Goal: Transaction & Acquisition: Purchase product/service

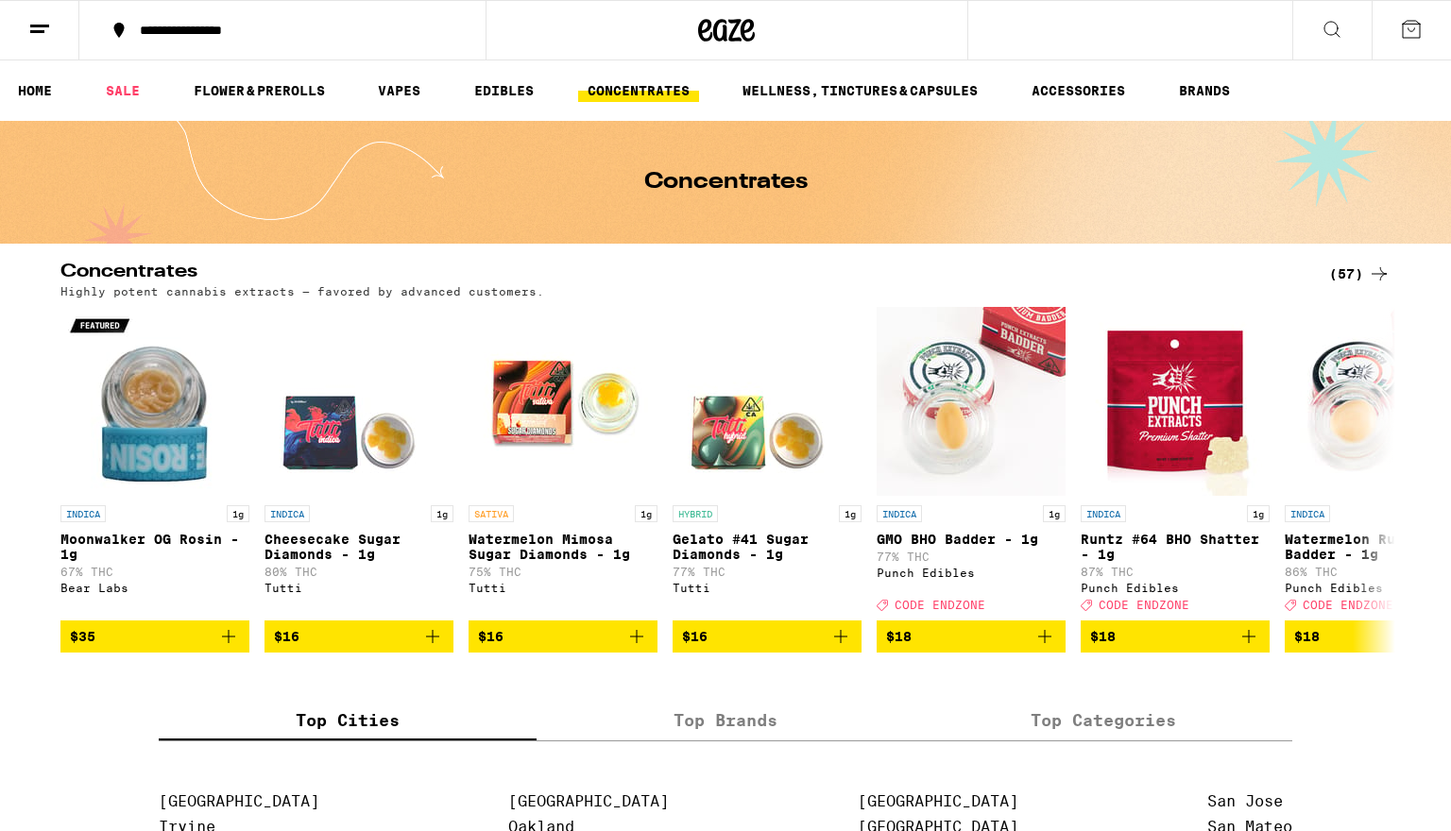
click at [1366, 276] on div "(57)" at bounding box center [1359, 274] width 61 height 23
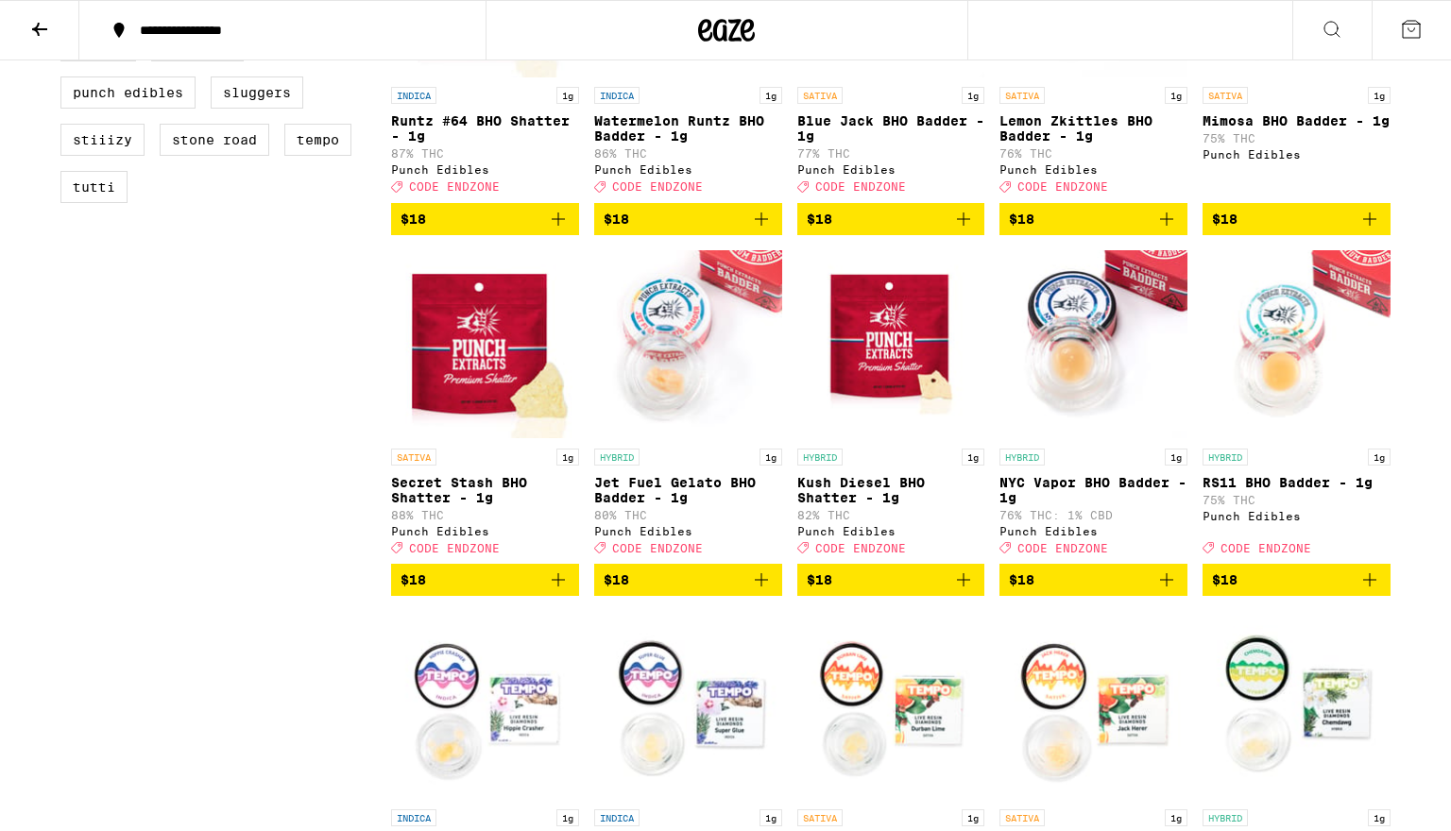
scroll to position [734, 0]
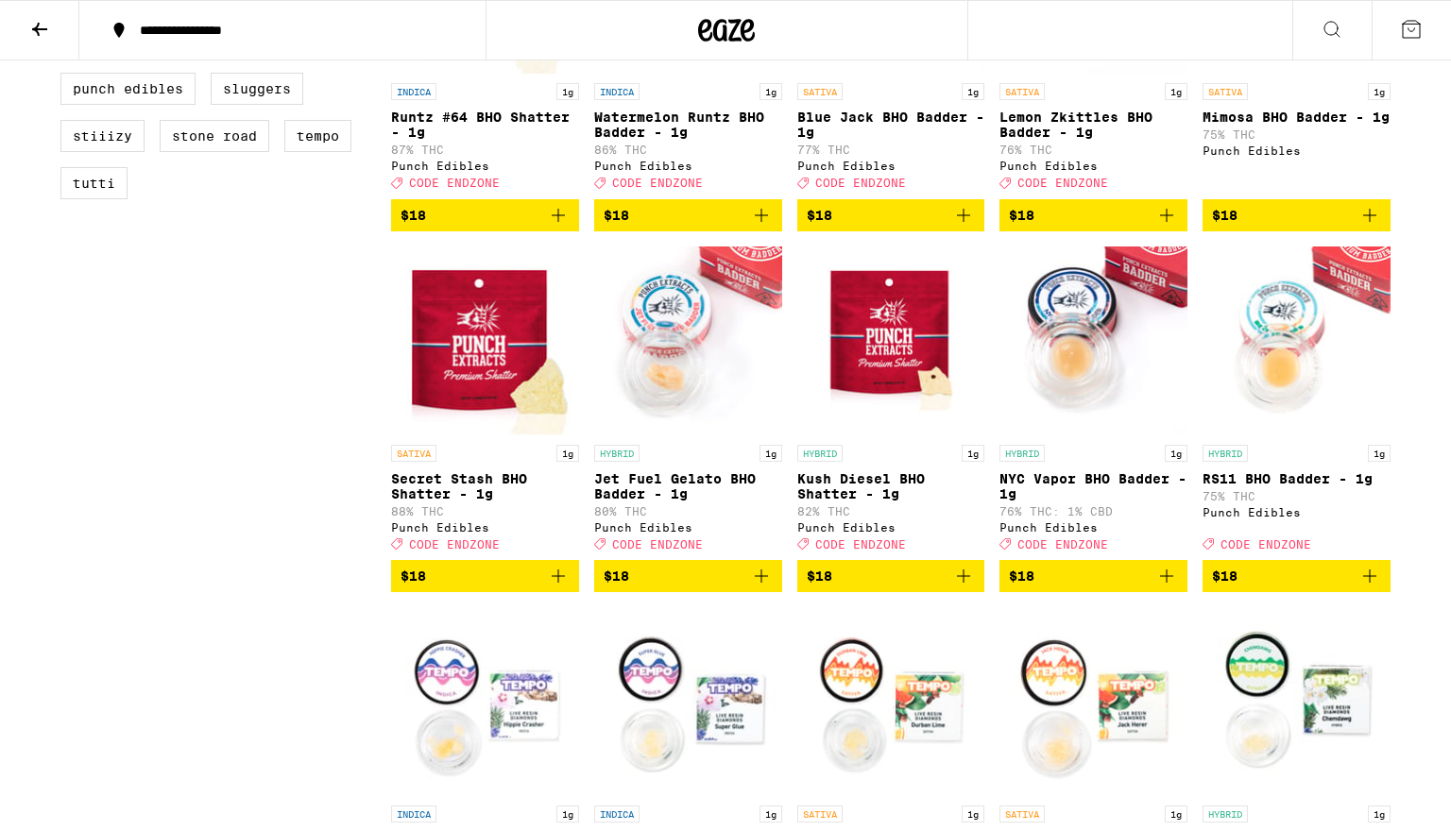
click at [503, 501] on p "Secret Stash BHO Shatter - 1g" at bounding box center [485, 486] width 188 height 30
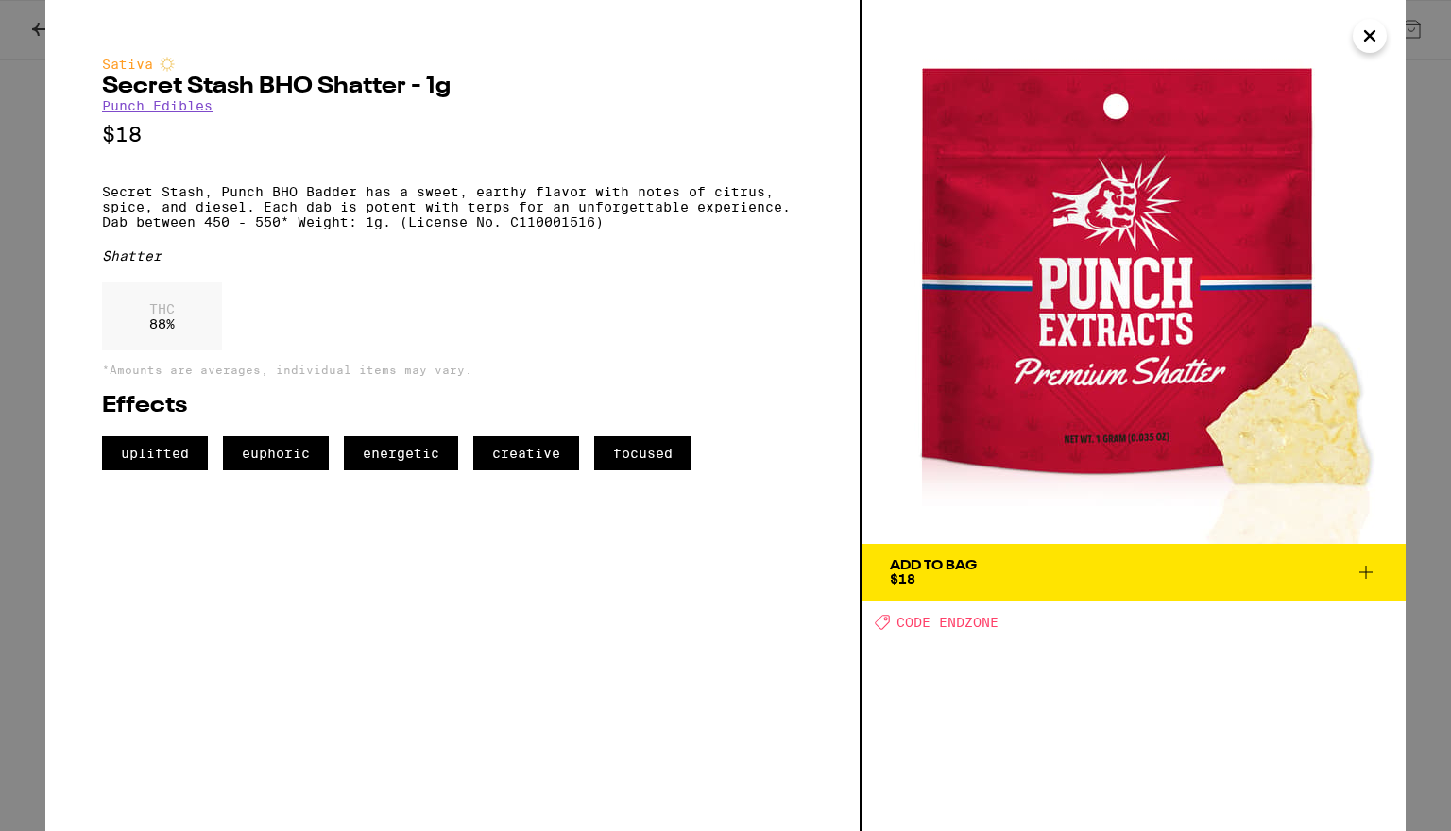
click at [1364, 42] on icon "Close" at bounding box center [1369, 36] width 23 height 28
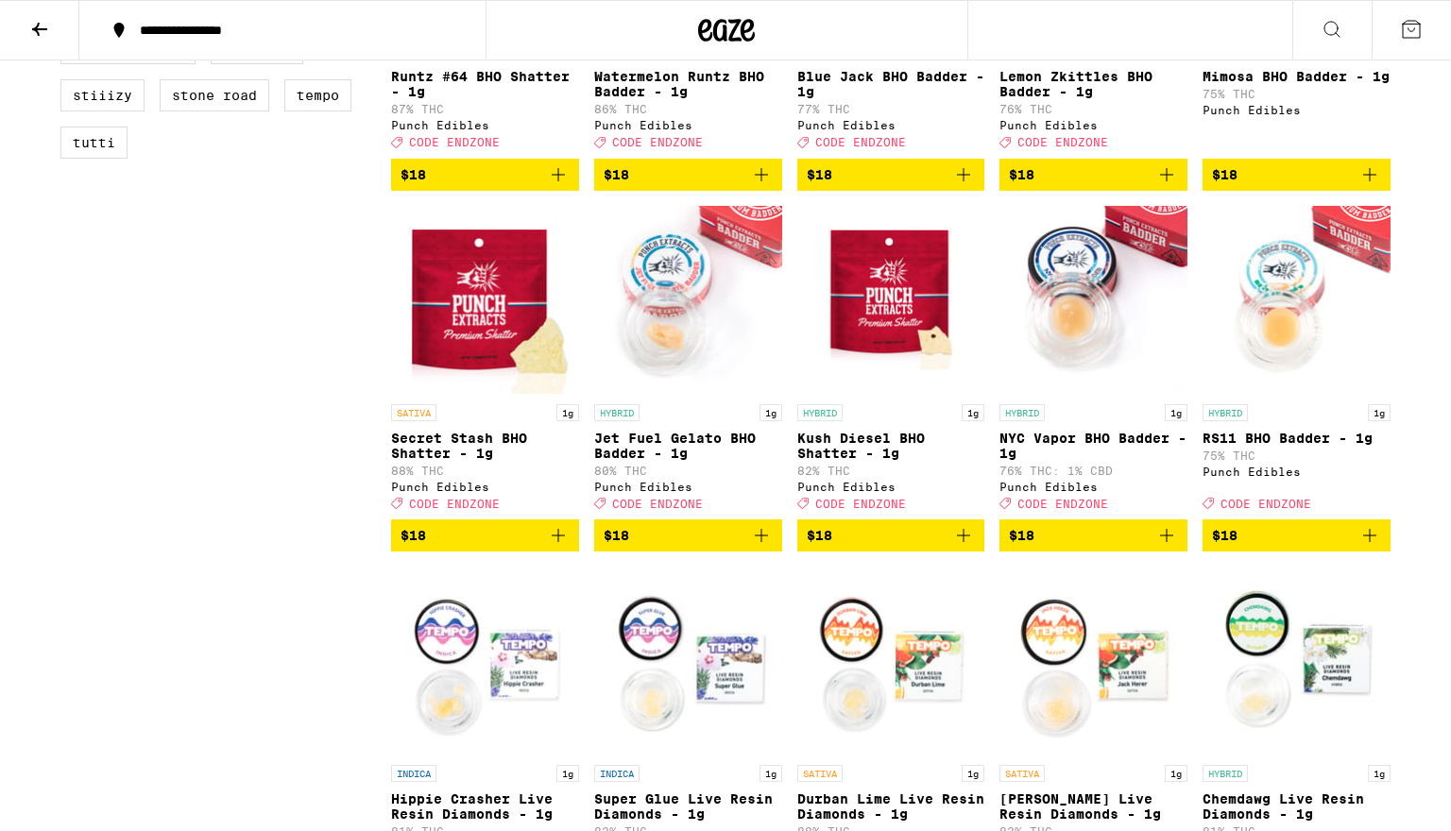
scroll to position [781, 0]
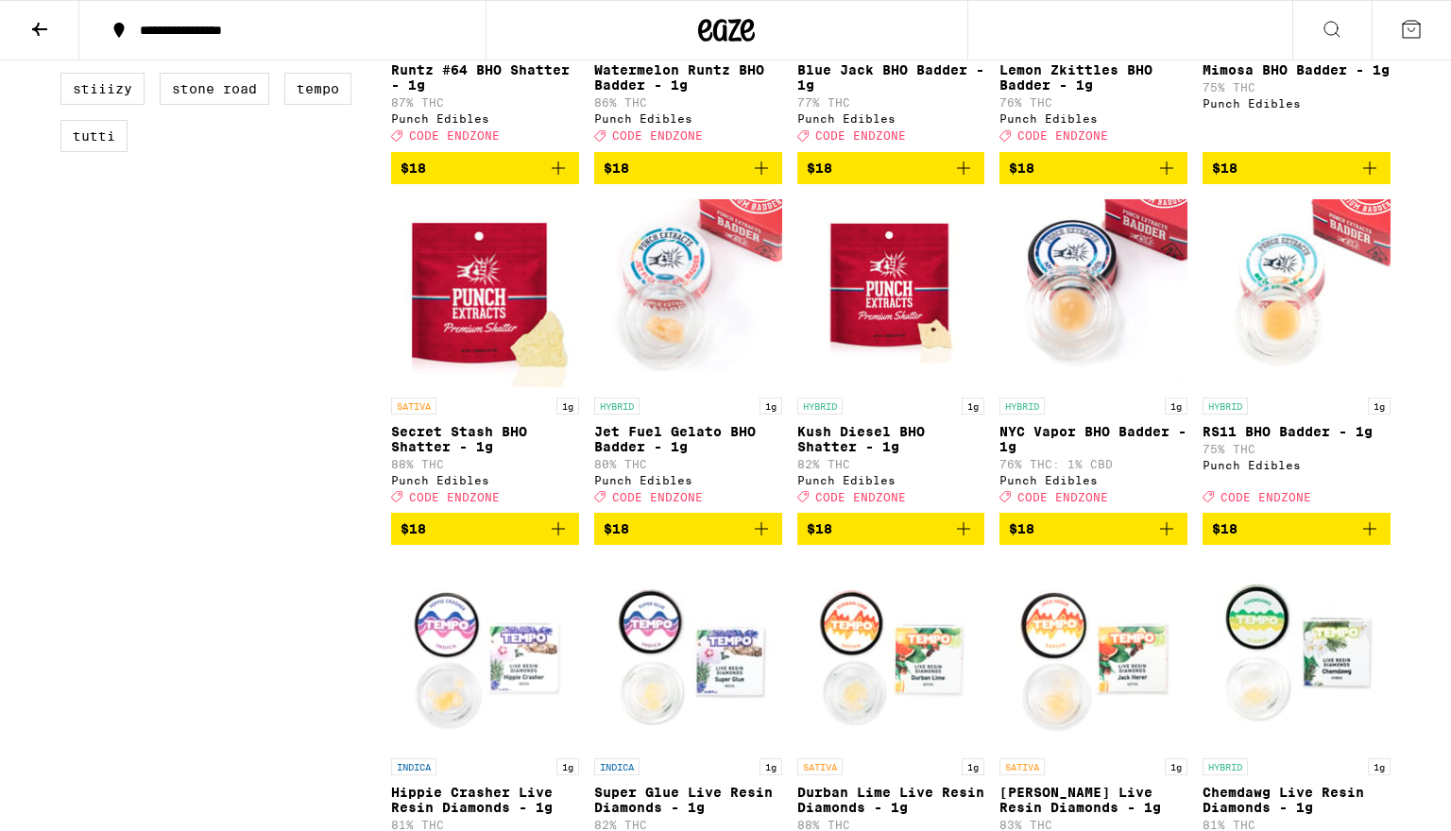
click at [1164, 540] on icon "Add to bag" at bounding box center [1166, 529] width 23 height 23
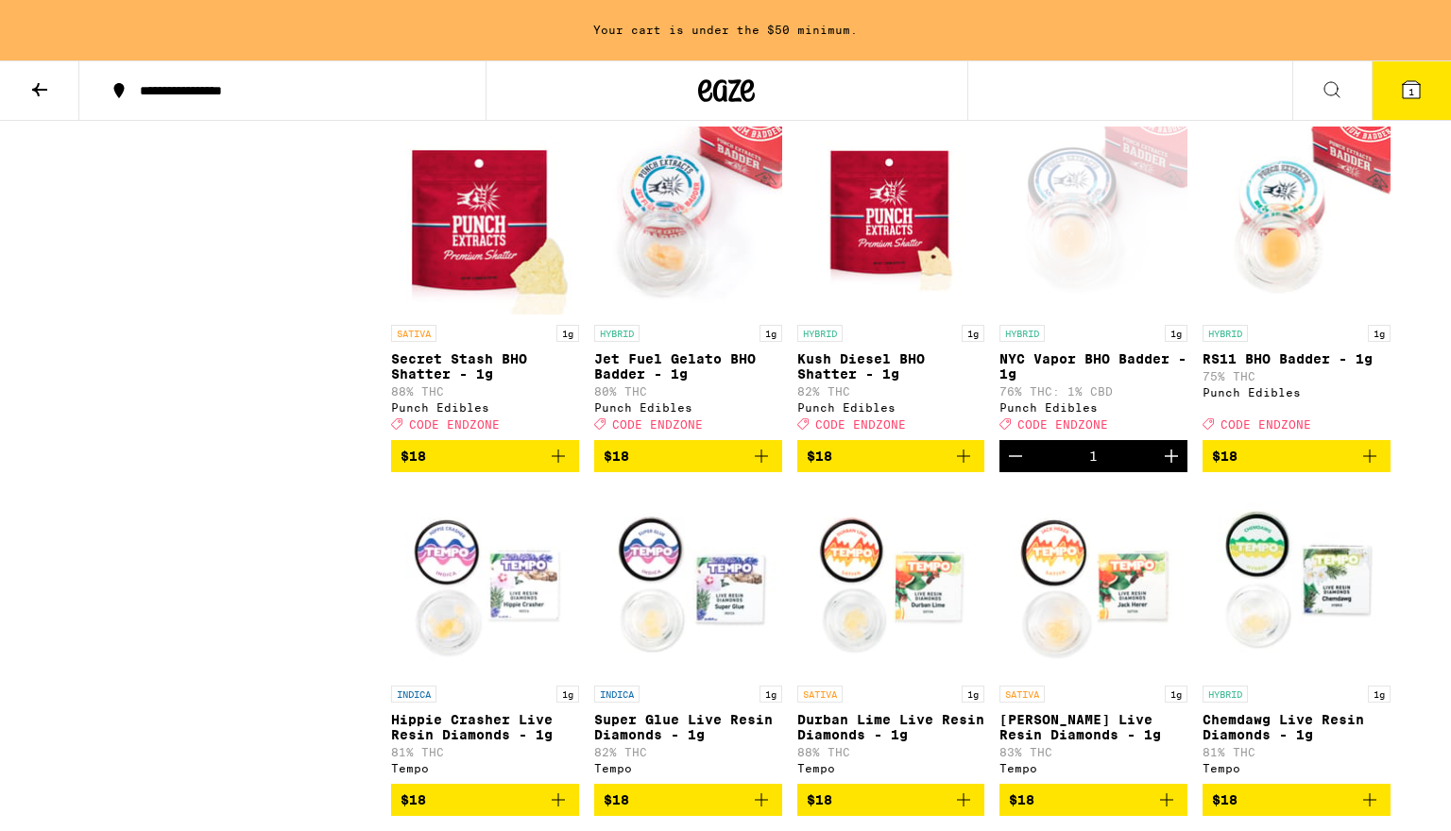
scroll to position [915, 0]
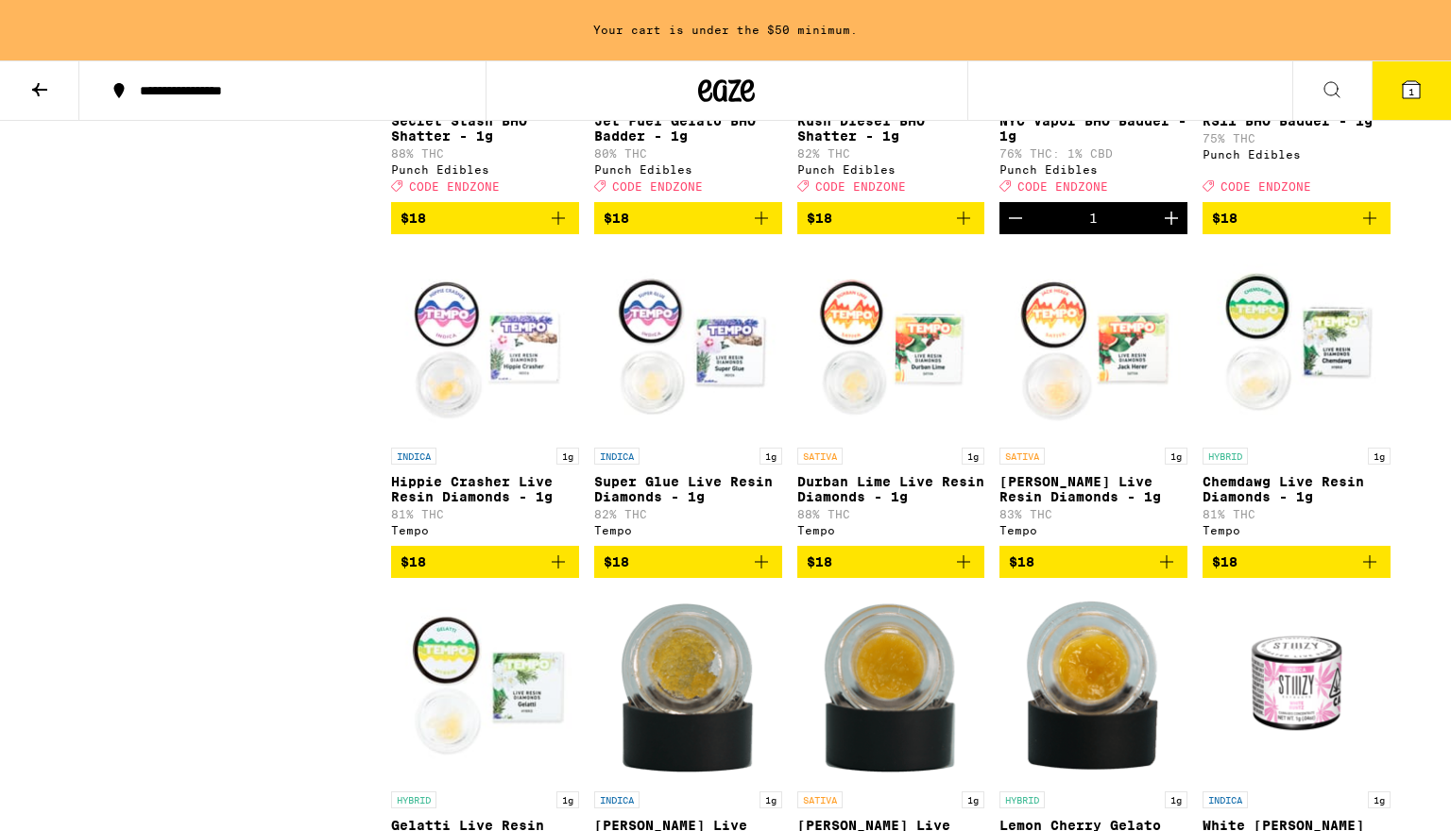
scroll to position [1054, 0]
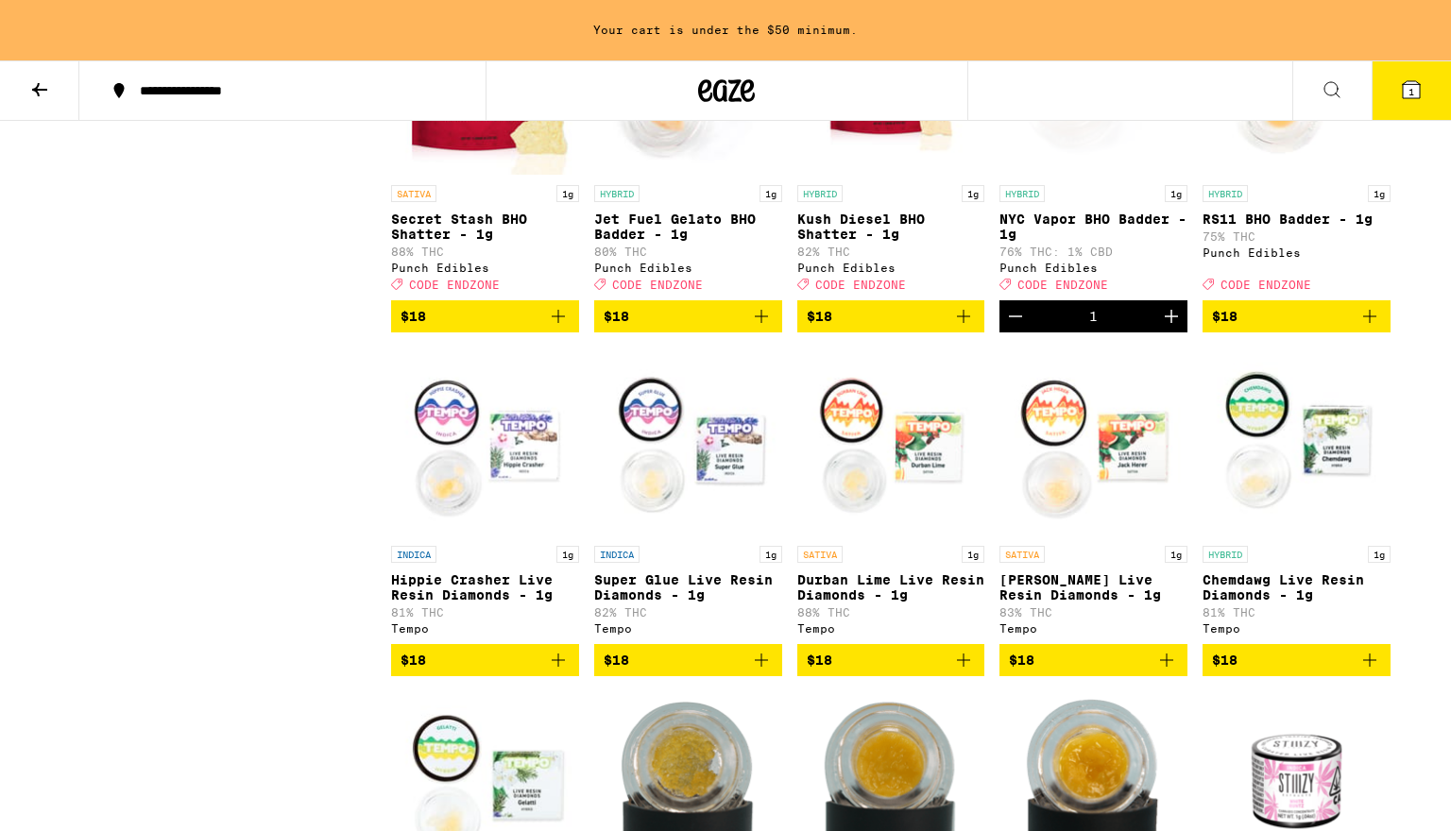
click at [1372, 671] on icon "Add to bag" at bounding box center [1369, 660] width 23 height 23
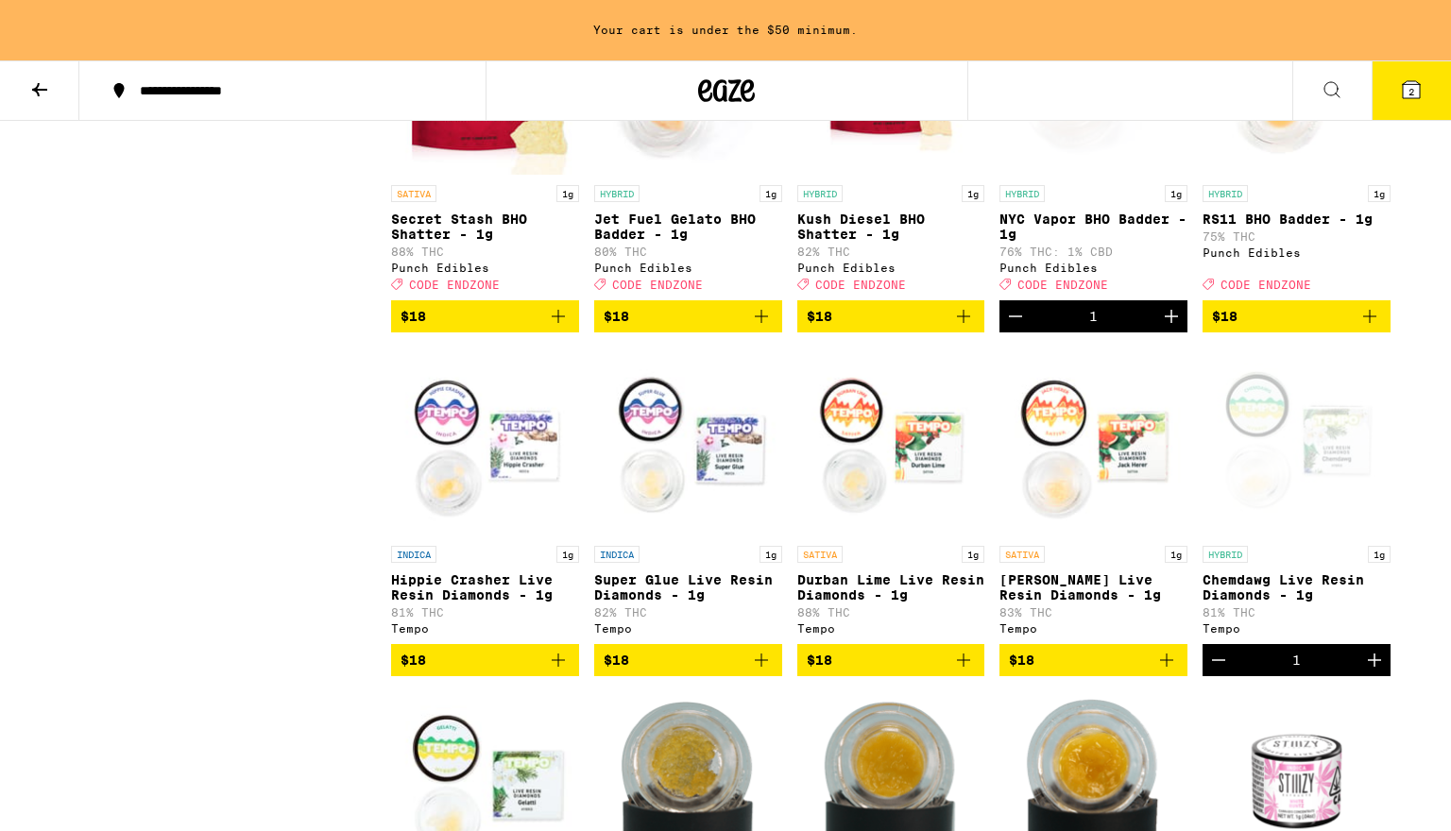
click at [1372, 671] on icon "Increment" at bounding box center [1374, 660] width 23 height 23
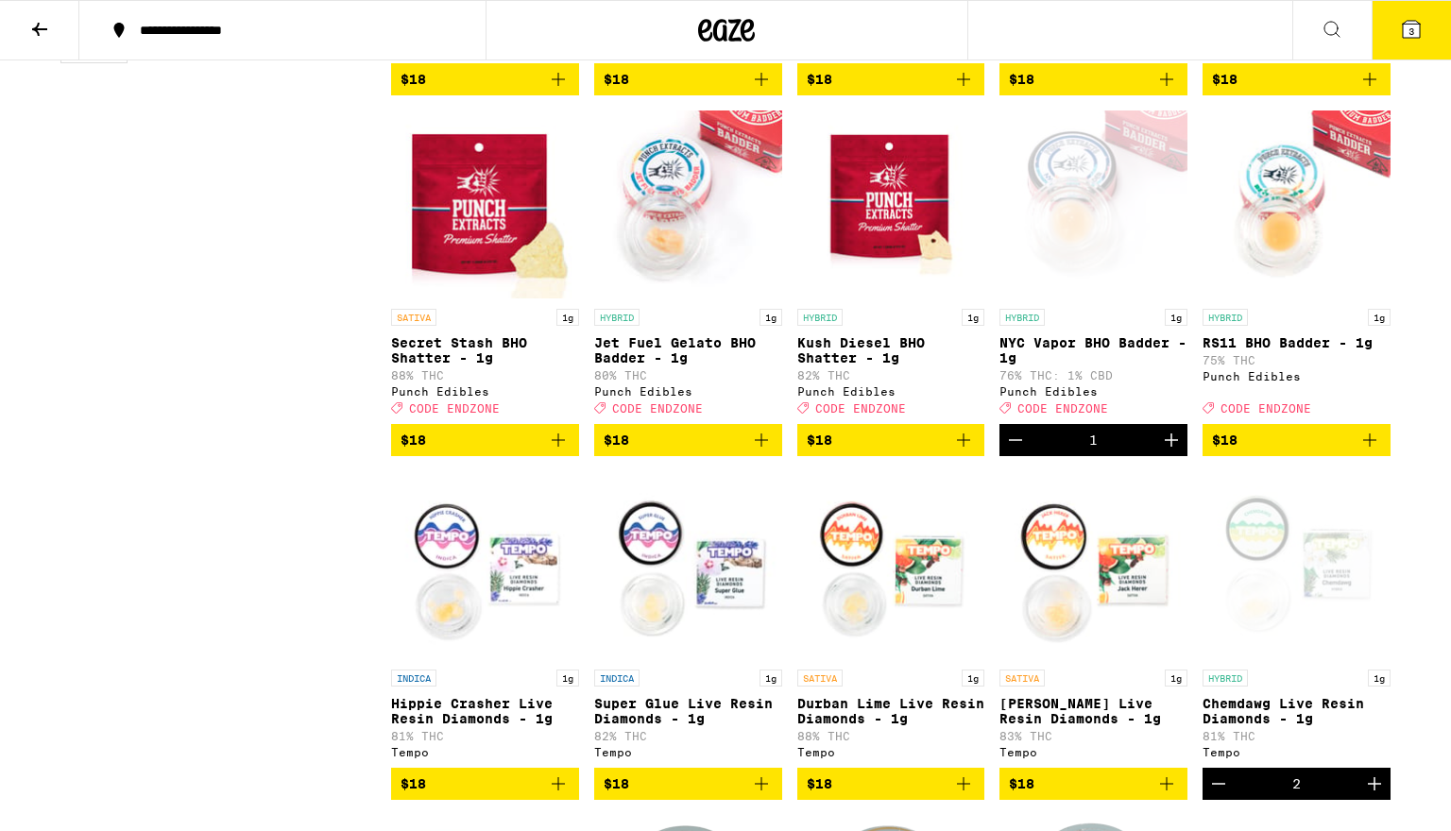
scroll to position [822, 0]
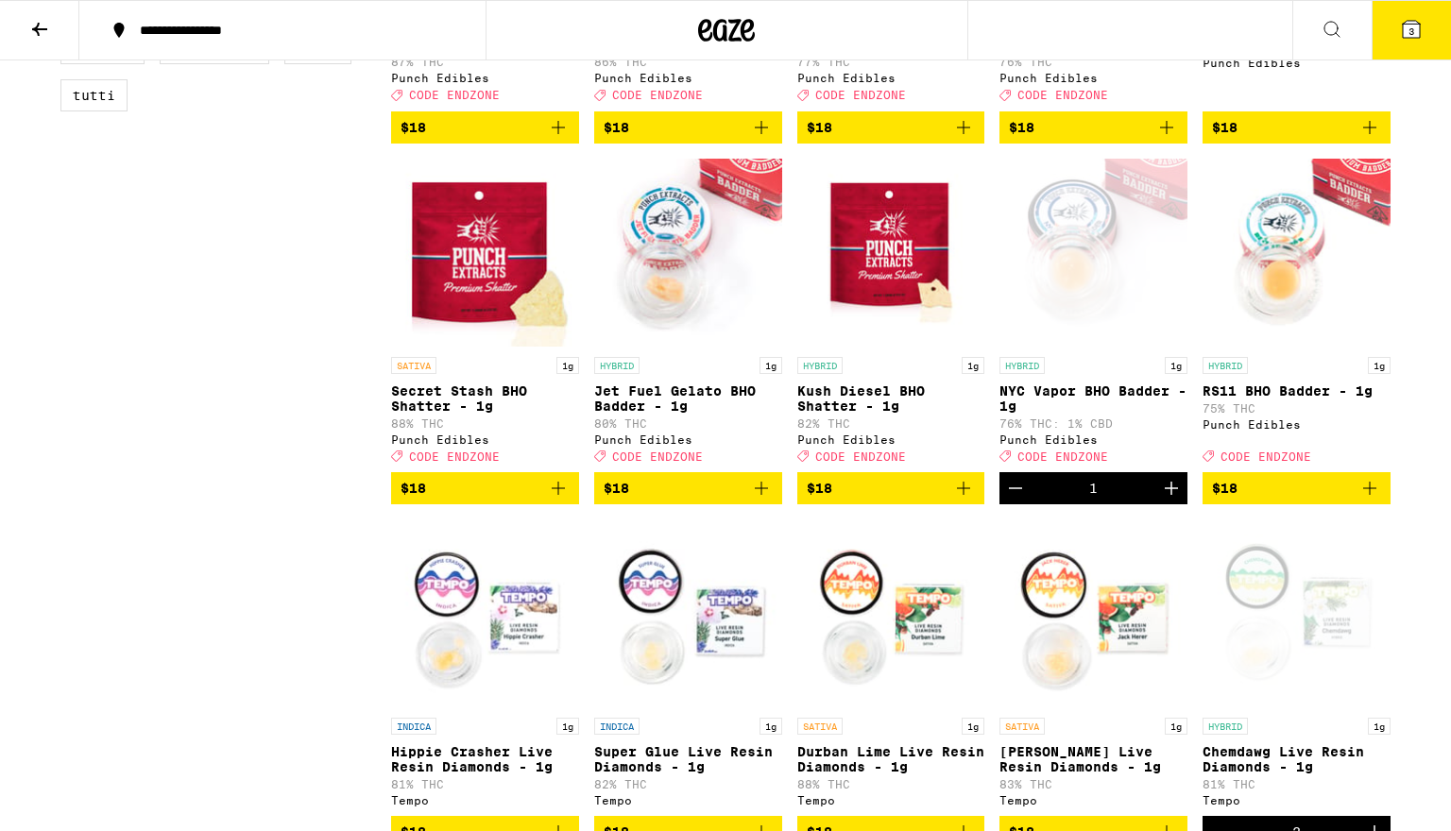
click at [1171, 495] on icon "Increment" at bounding box center [1170, 488] width 13 height 13
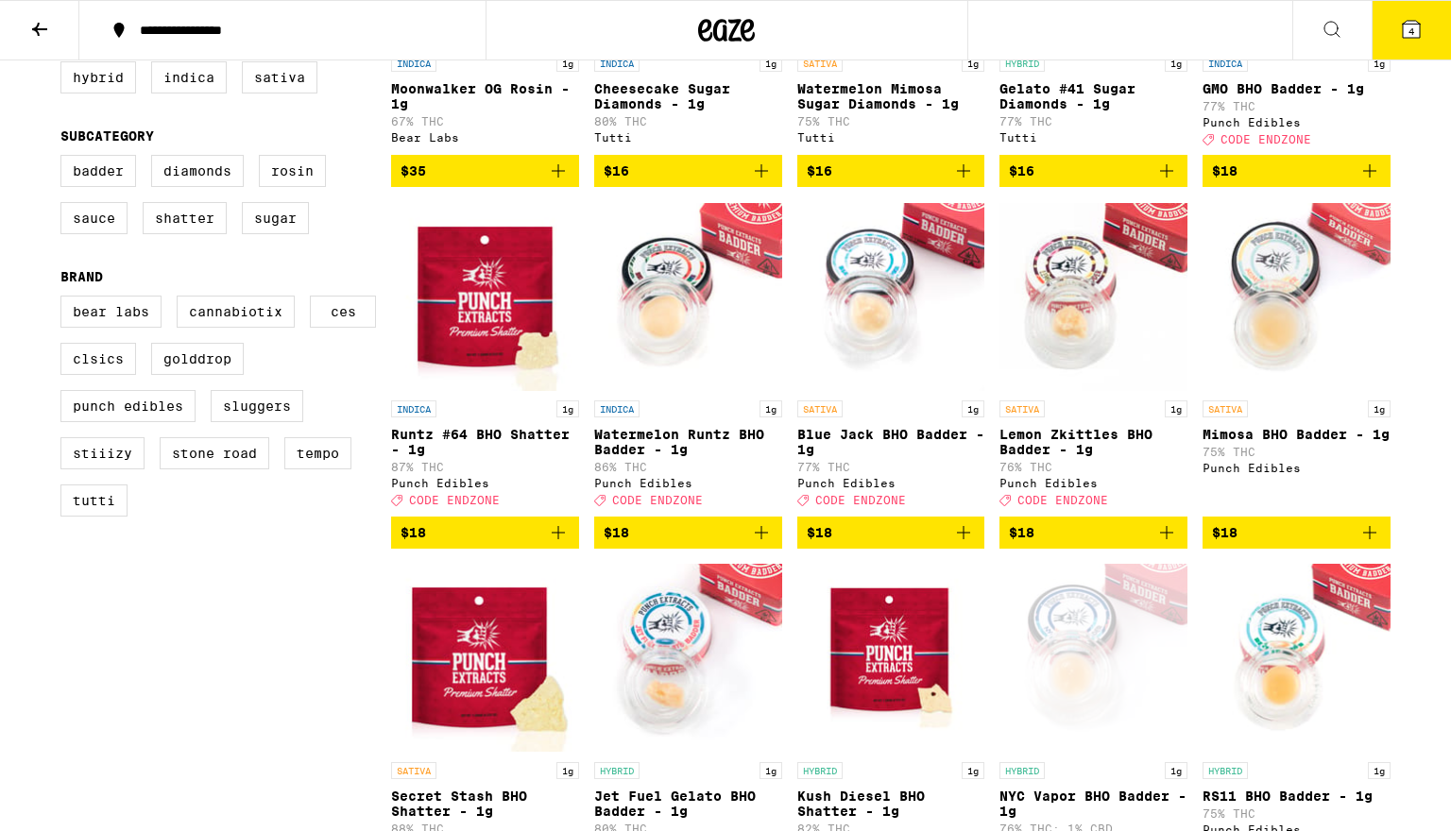
scroll to position [416, 0]
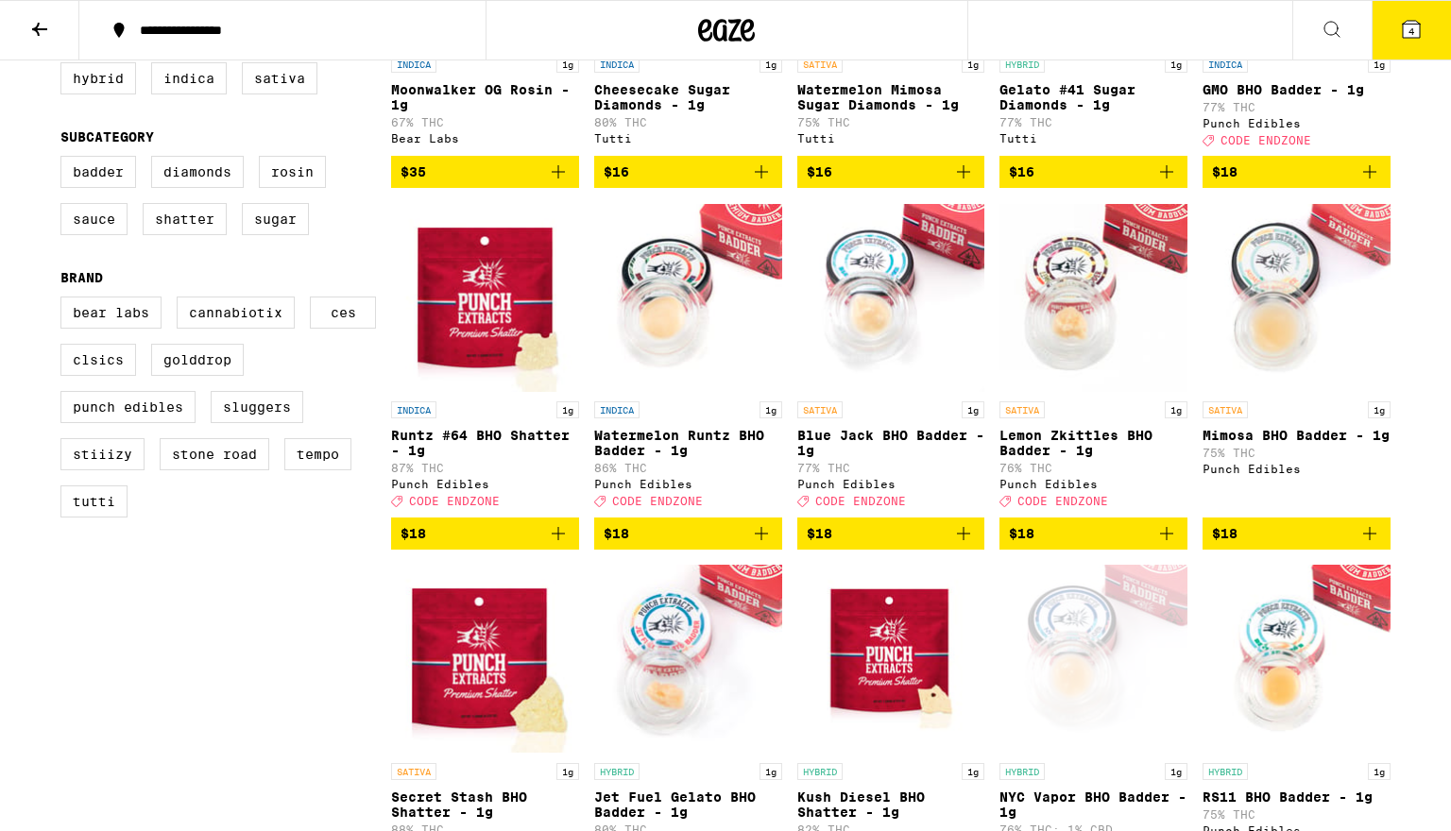
click at [761, 540] on icon "Add to bag" at bounding box center [761, 533] width 13 height 13
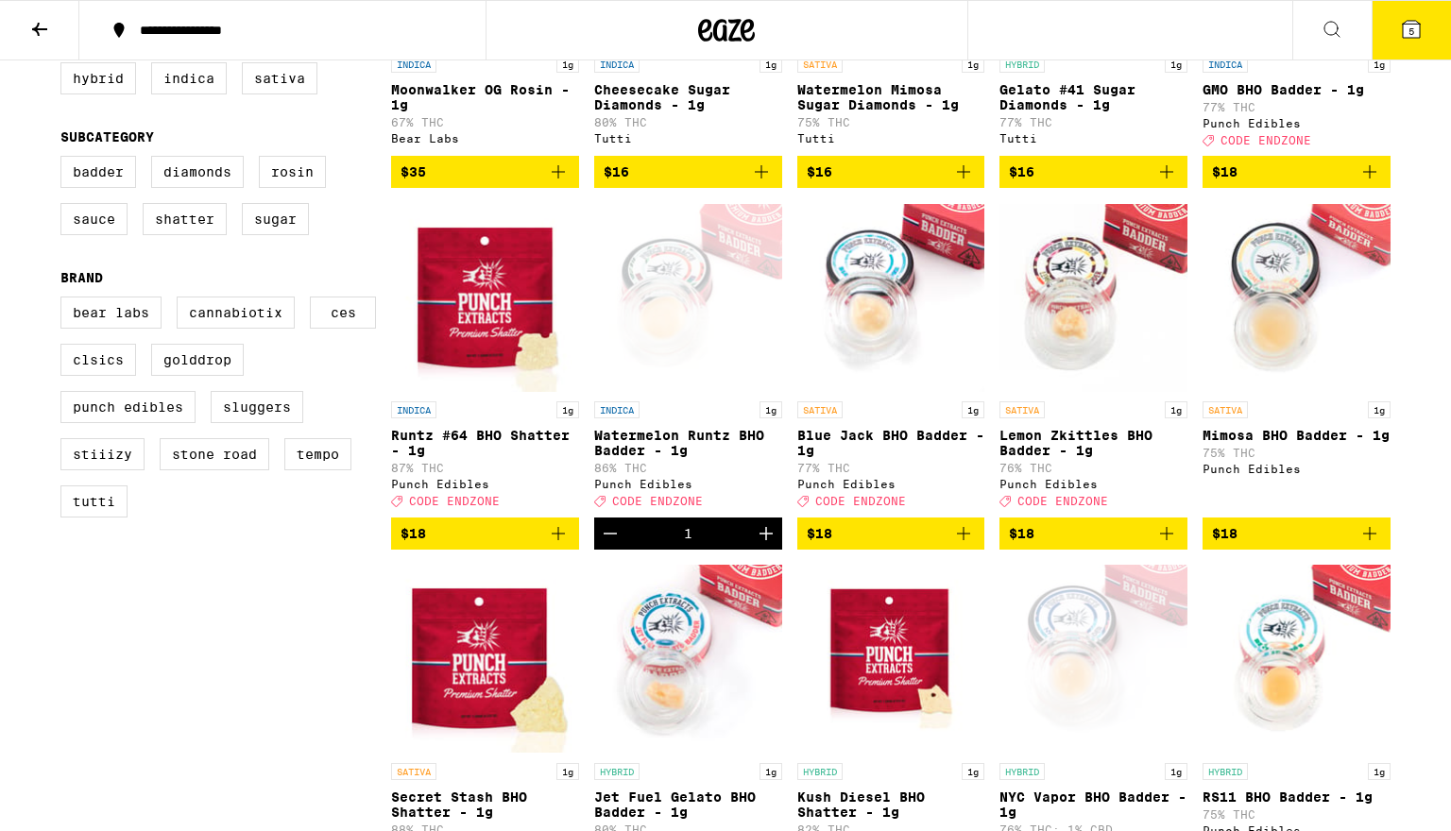
click at [761, 545] on icon "Increment" at bounding box center [766, 533] width 23 height 23
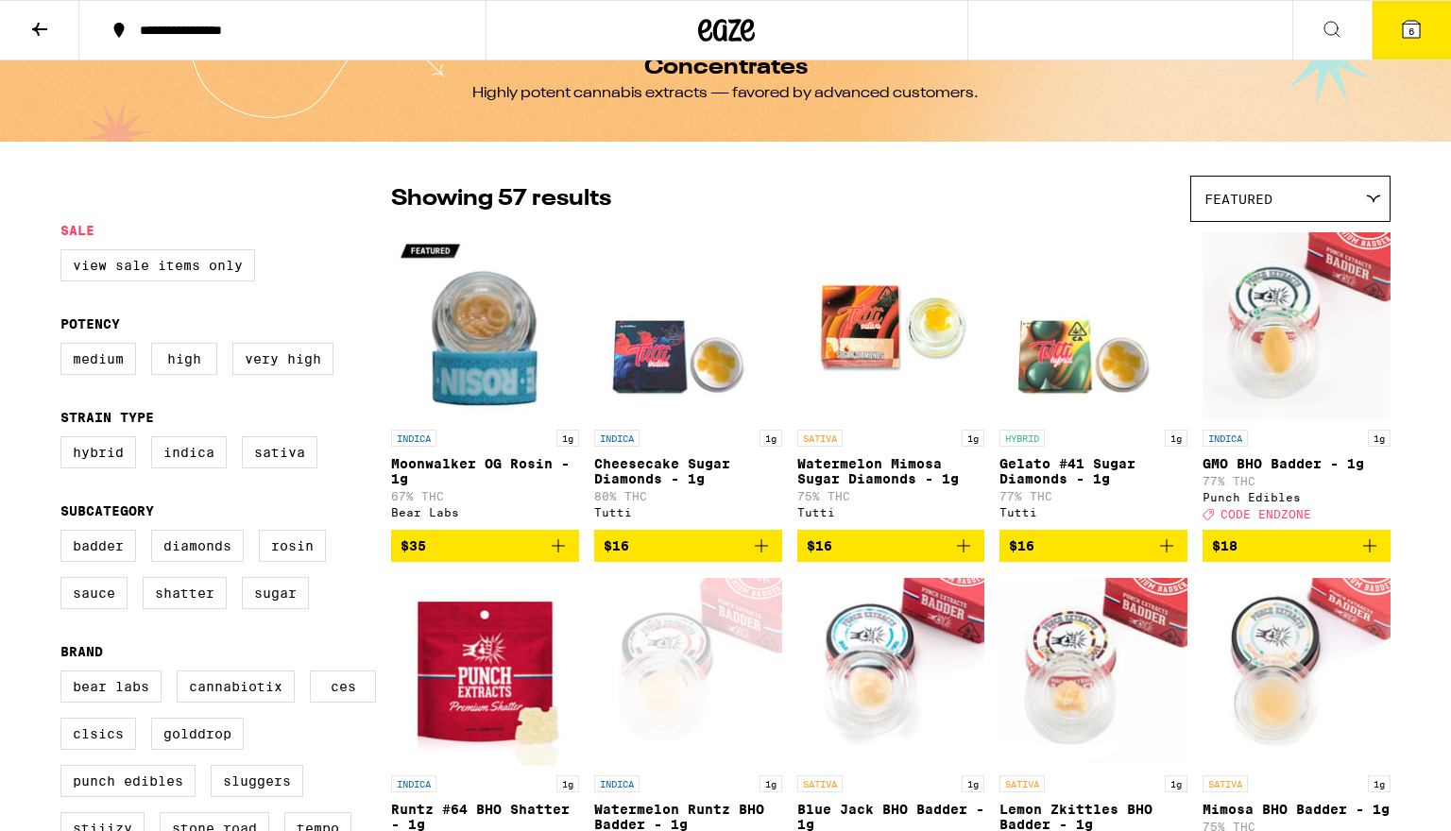
scroll to position [43, 0]
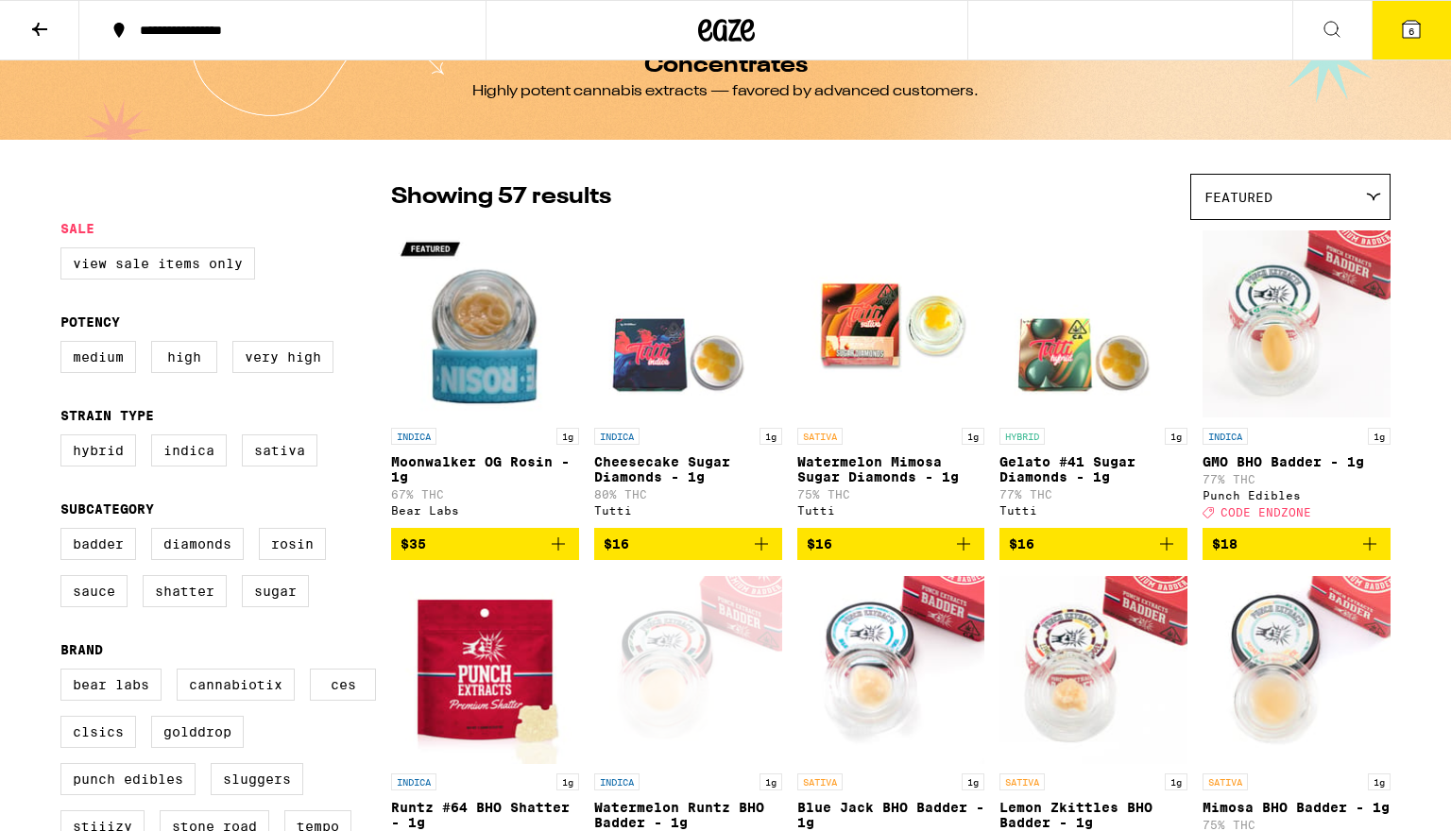
click at [964, 551] on icon "Add to bag" at bounding box center [963, 543] width 13 height 13
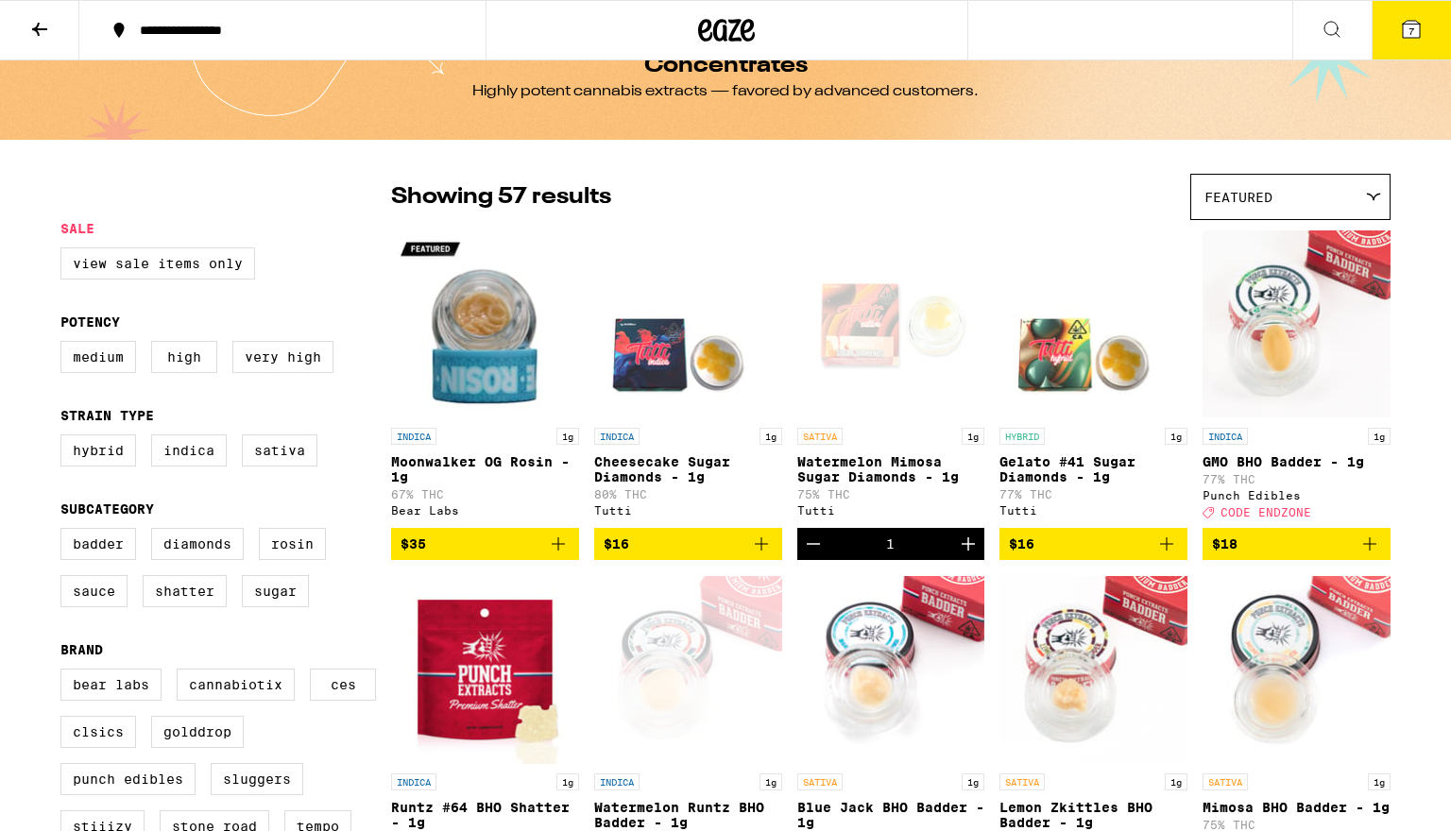
click at [964, 551] on icon "Increment" at bounding box center [967, 543] width 13 height 13
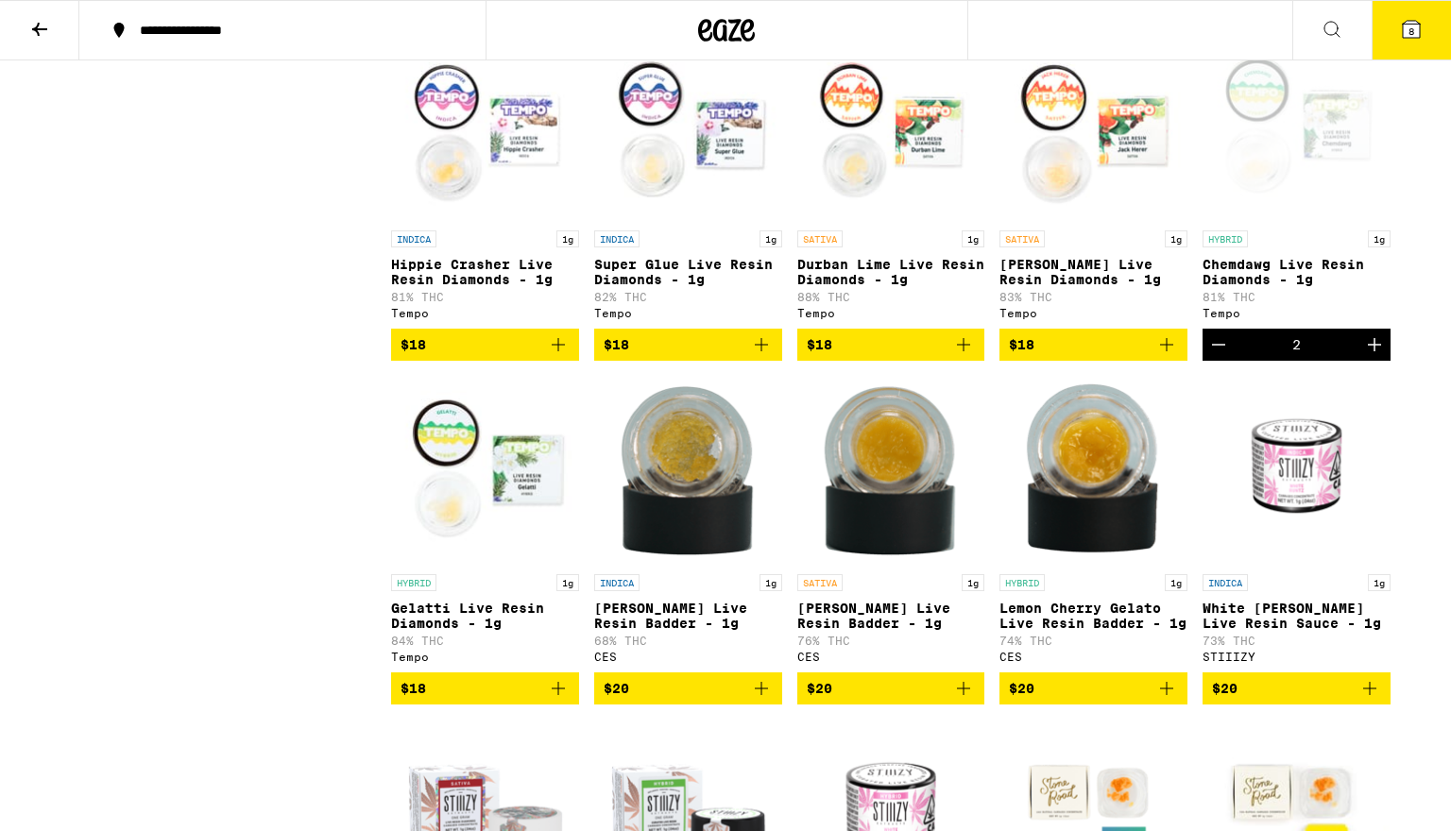
scroll to position [1309, 0]
click at [1214, 356] on icon "Decrement" at bounding box center [1218, 344] width 23 height 23
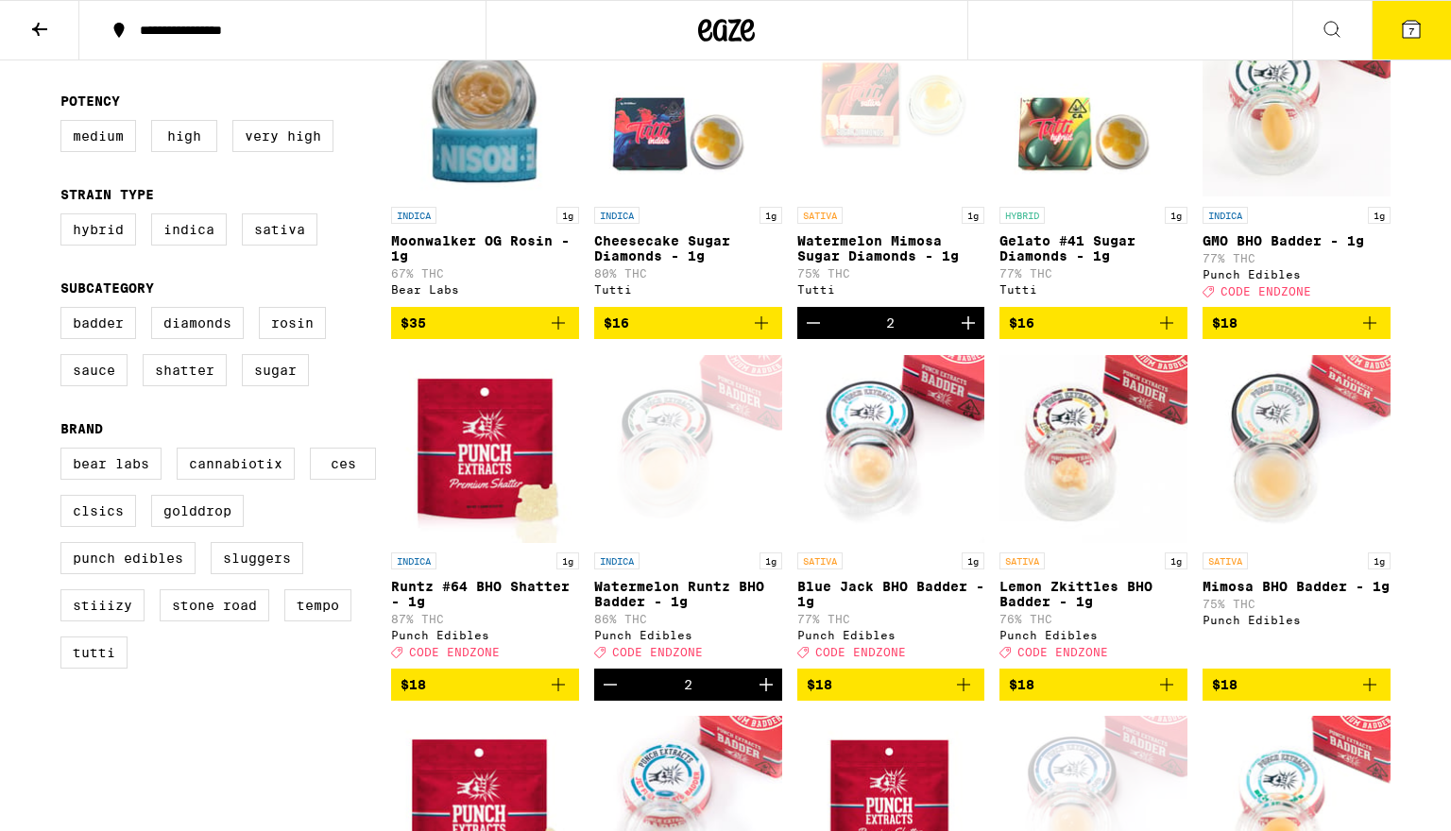
scroll to position [45, 0]
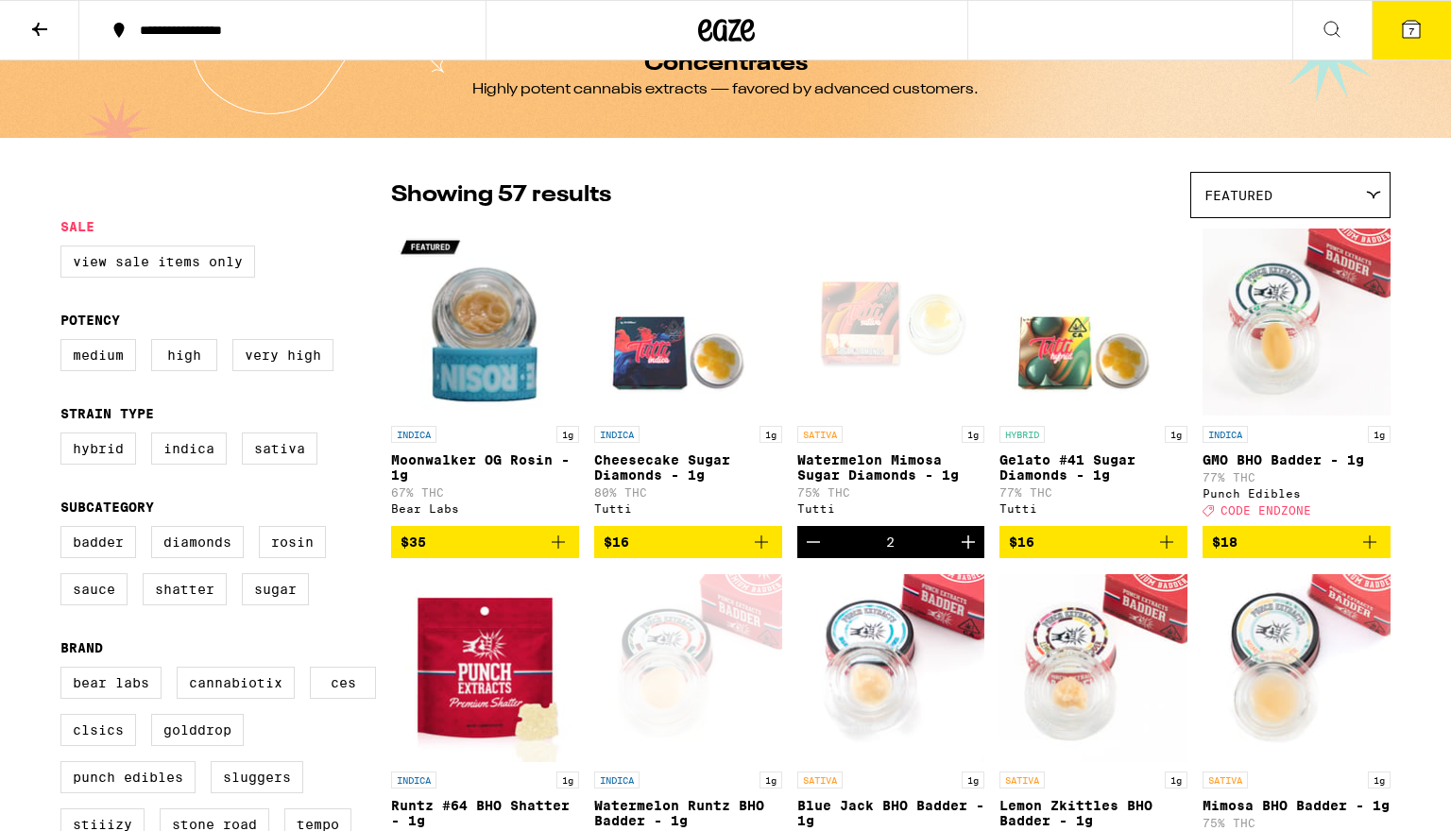
click at [1400, 42] on button "7" at bounding box center [1410, 30] width 79 height 59
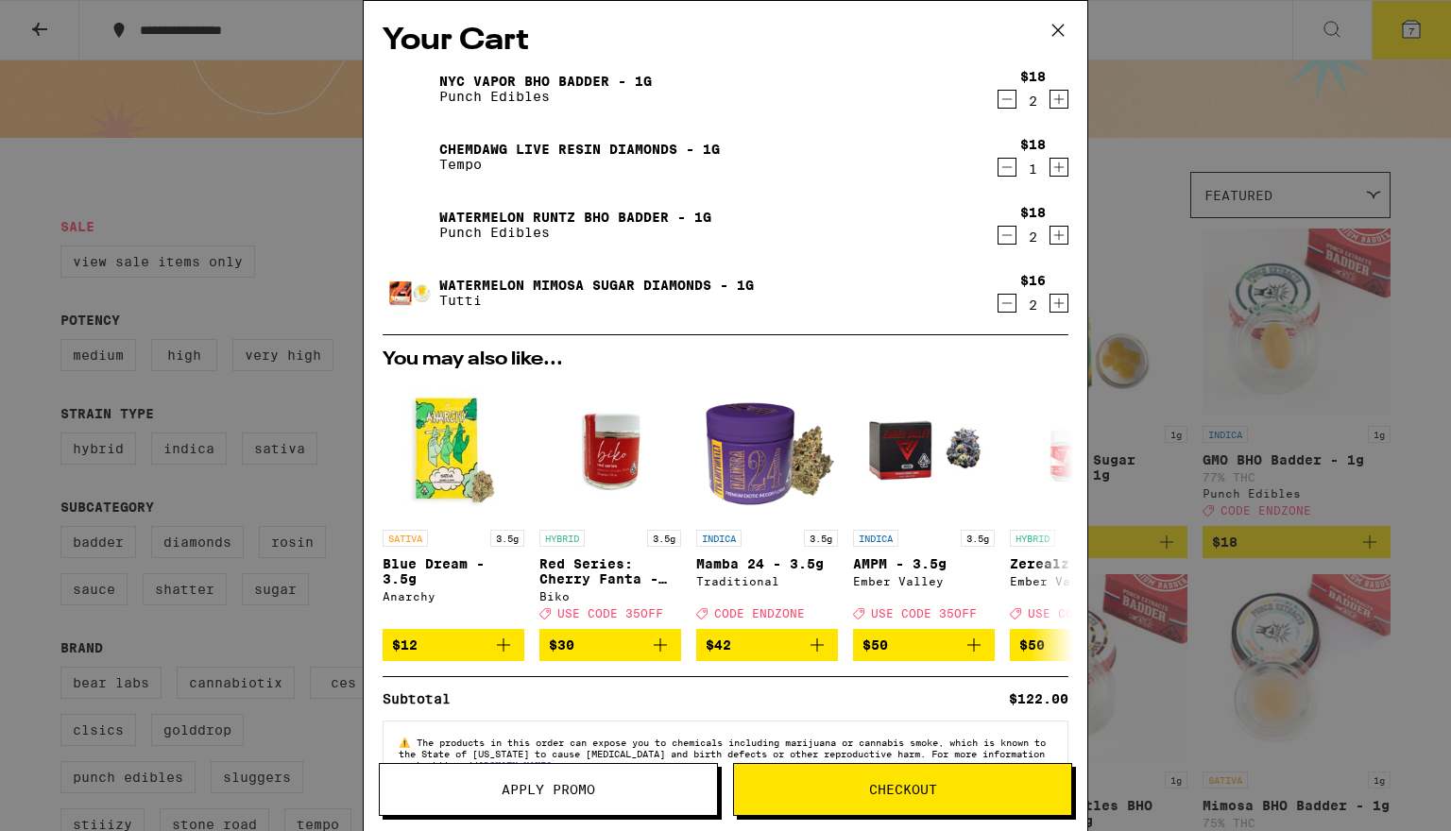
click at [1058, 25] on icon at bounding box center [1058, 30] width 28 height 28
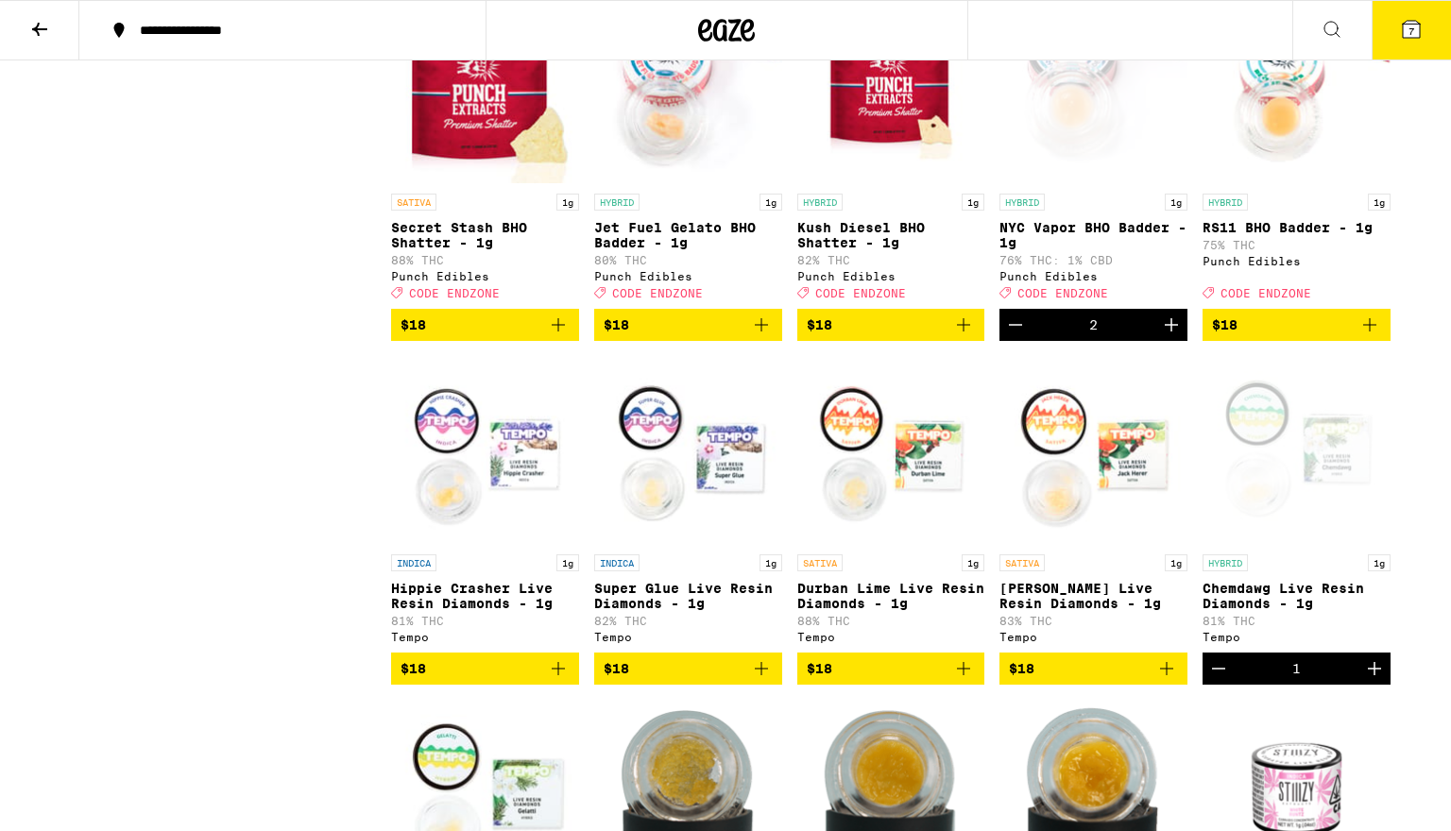
scroll to position [976, 0]
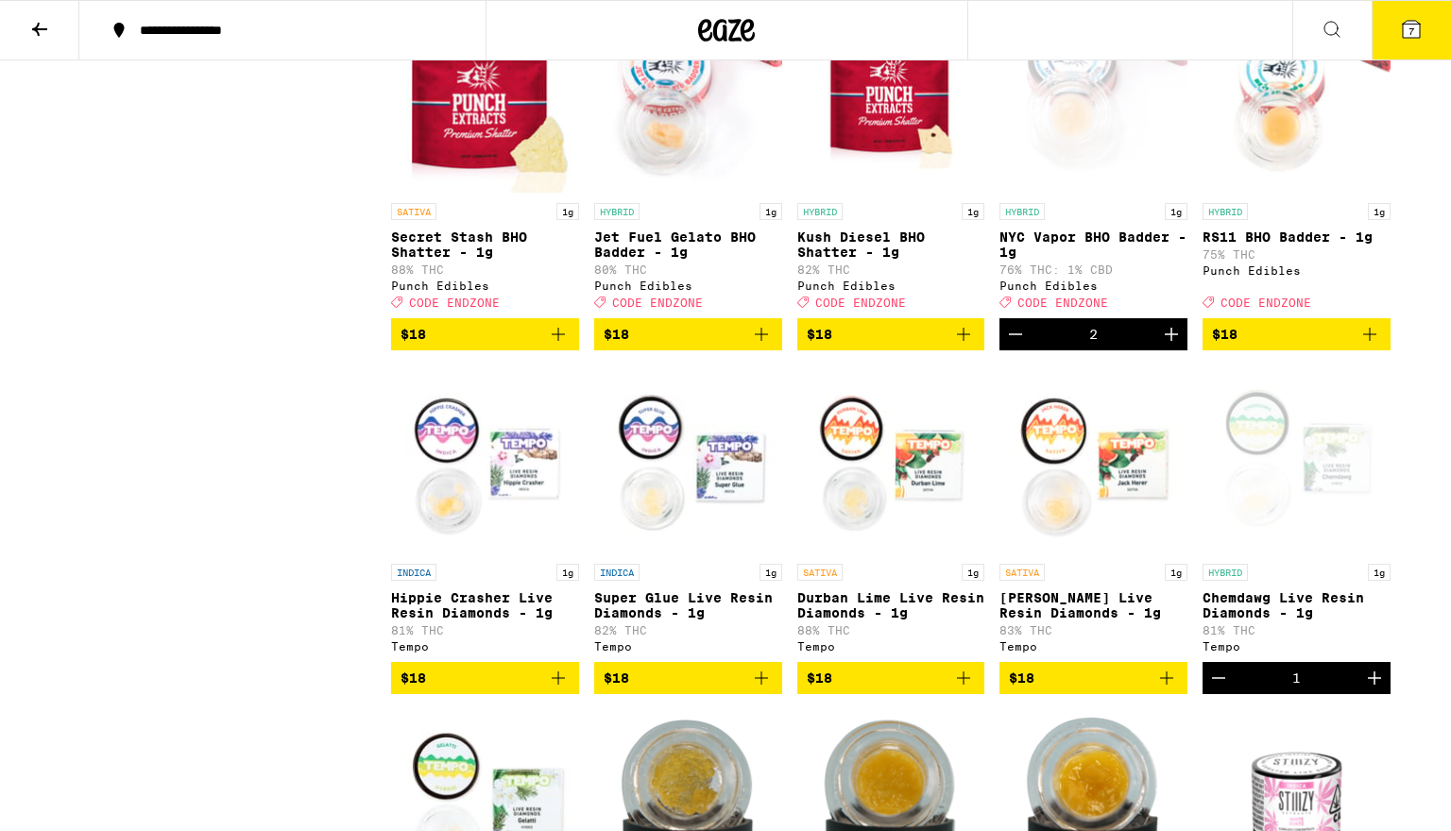
click at [1103, 257] on p "NYC Vapor BHO Badder - 1g" at bounding box center [1093, 244] width 188 height 30
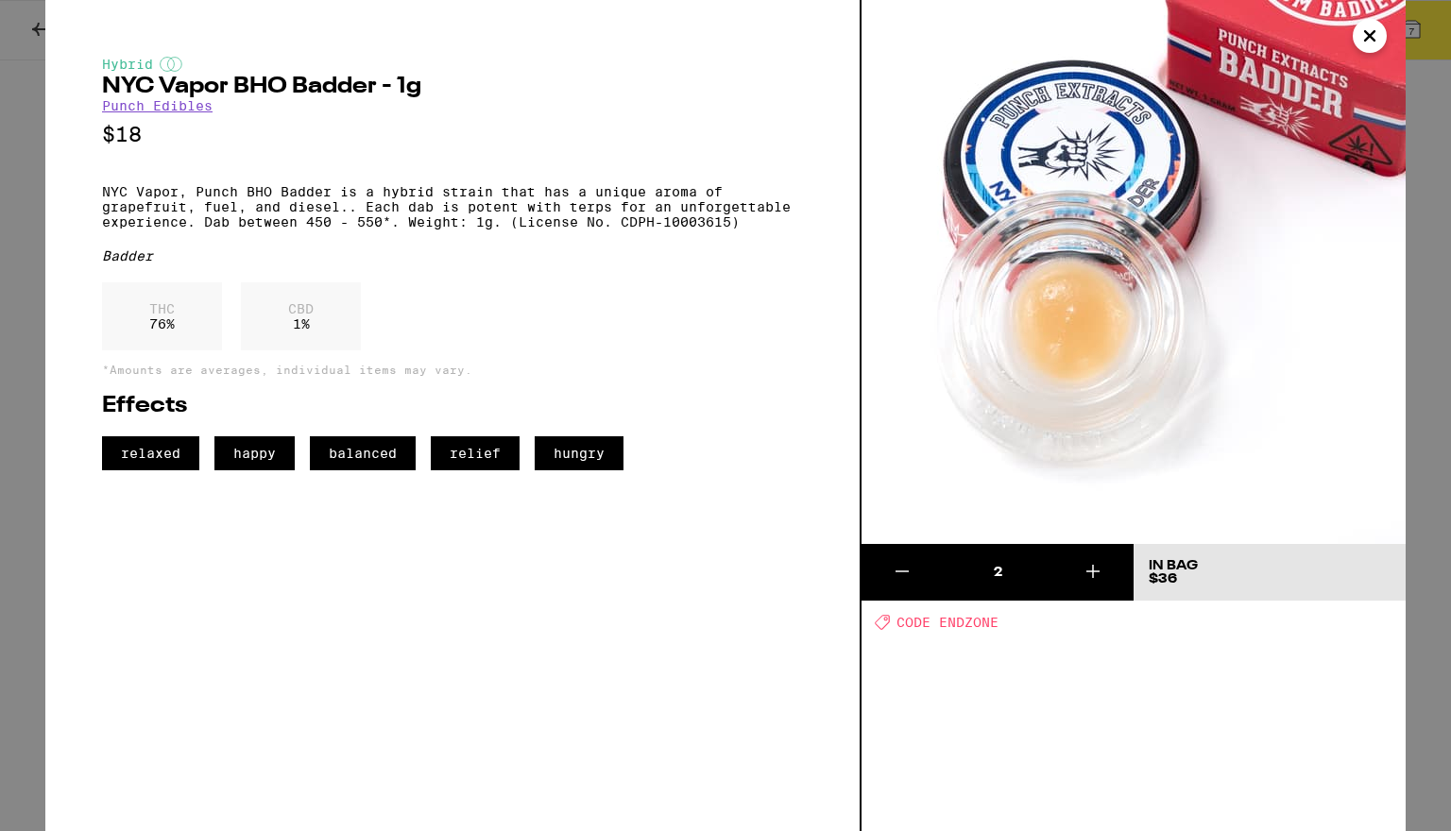
click at [1374, 25] on icon "Close" at bounding box center [1369, 36] width 23 height 28
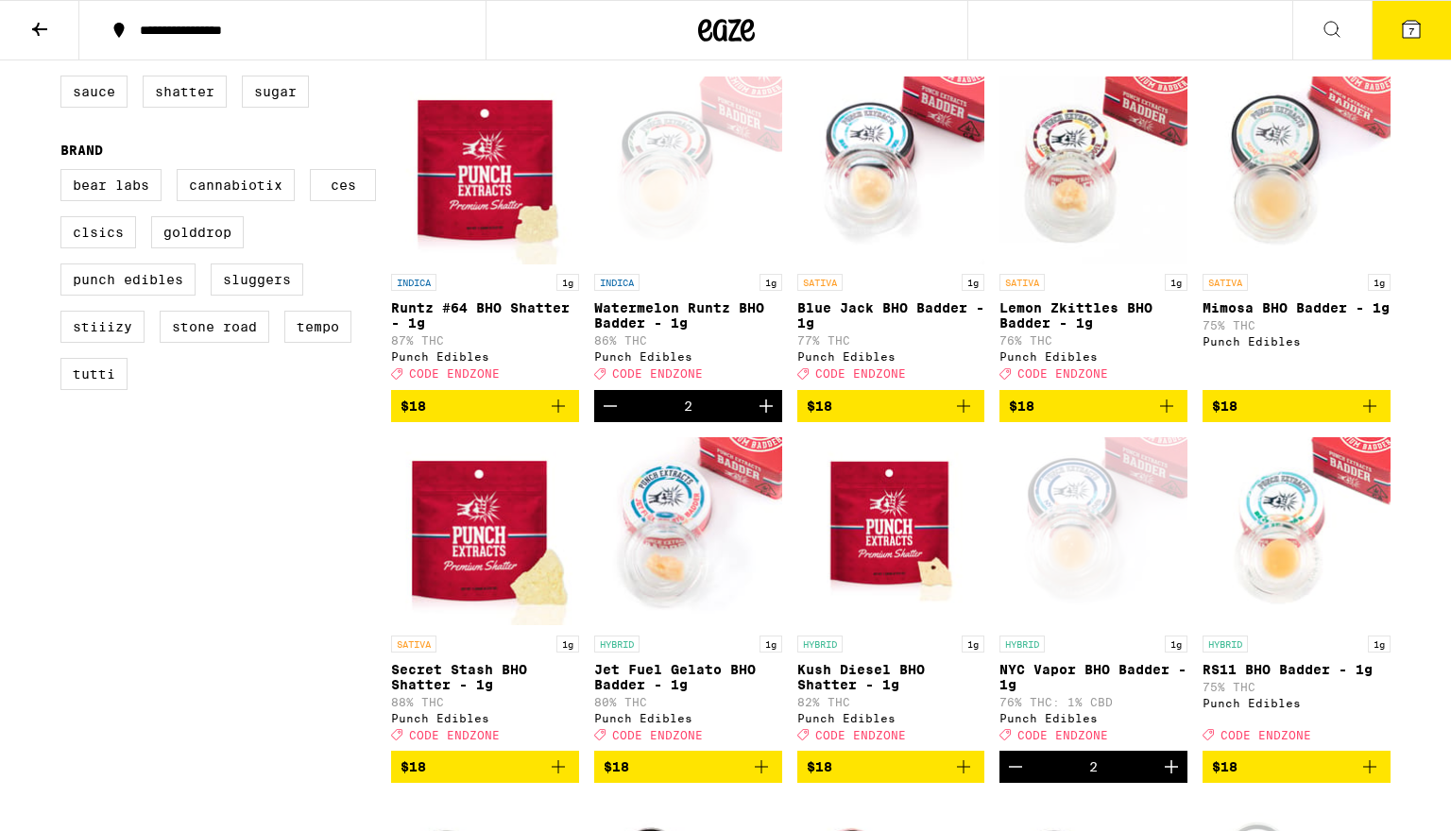
scroll to position [525, 0]
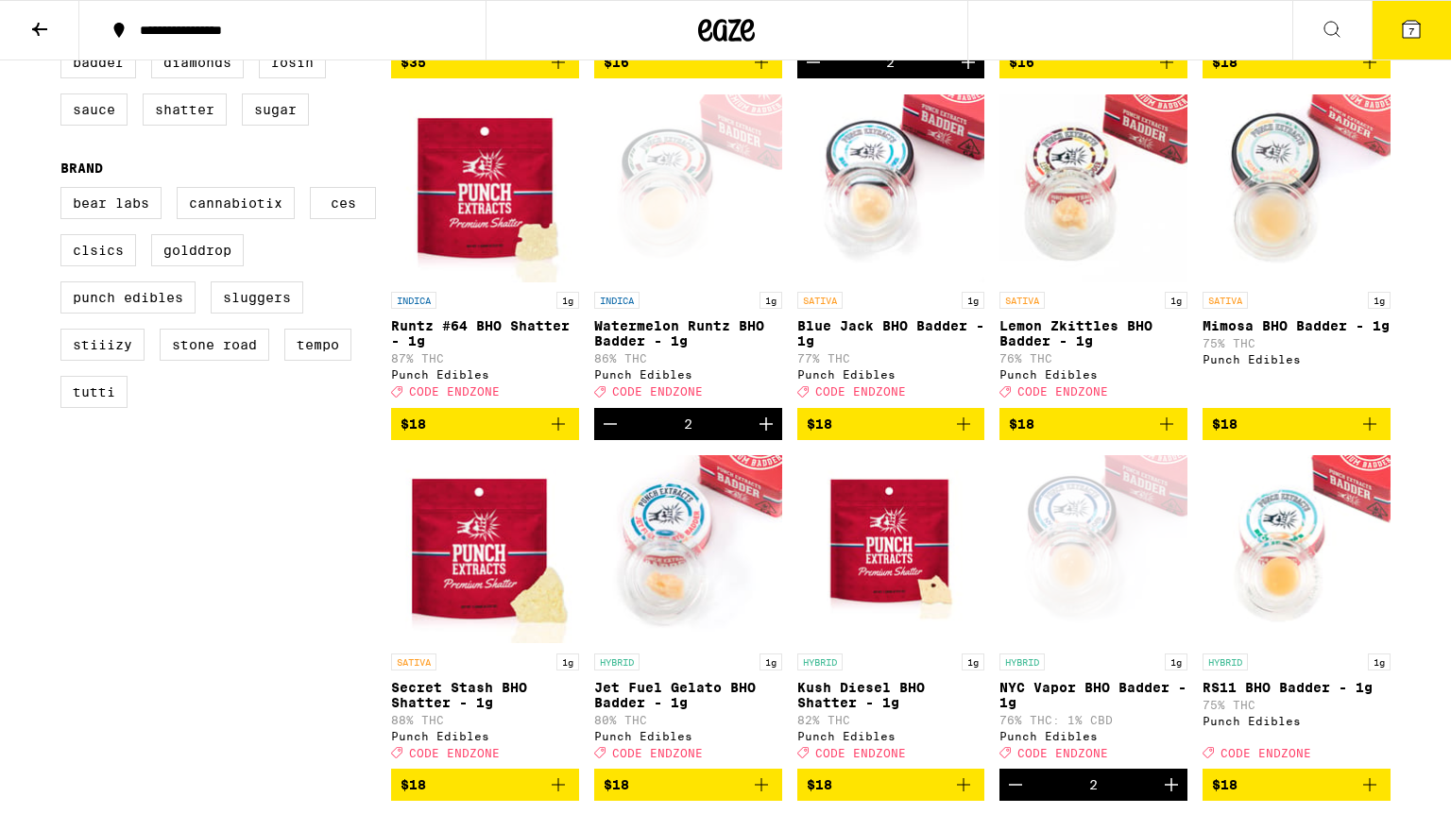
click at [647, 342] on p "Watermelon Runtz BHO Badder - 1g" at bounding box center [688, 333] width 188 height 30
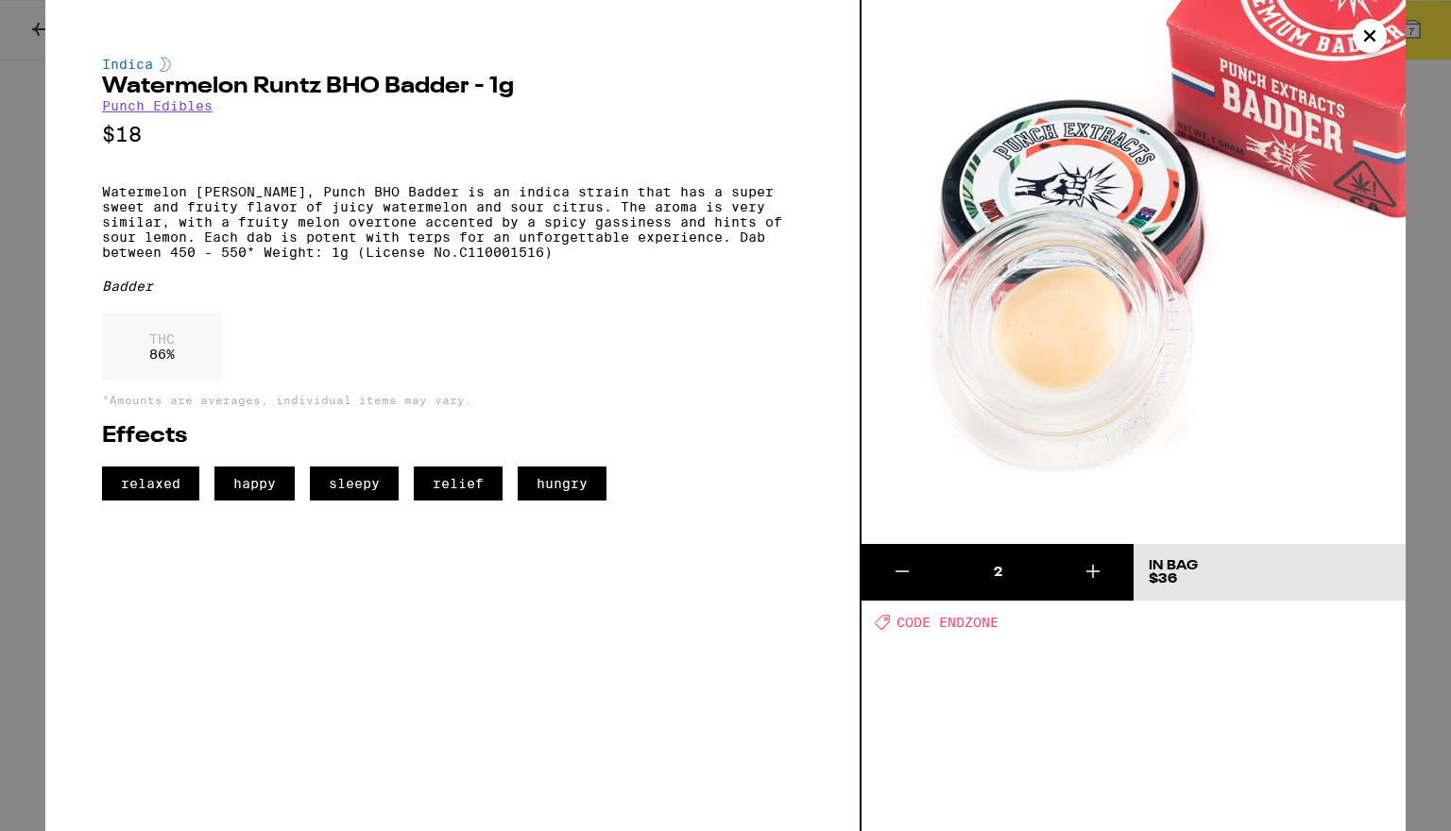
click at [10, 438] on div "Indica Watermelon [PERSON_NAME] BHO [PERSON_NAME] - 1g Punch Edibles $18 Waterm…" at bounding box center [725, 415] width 1451 height 831
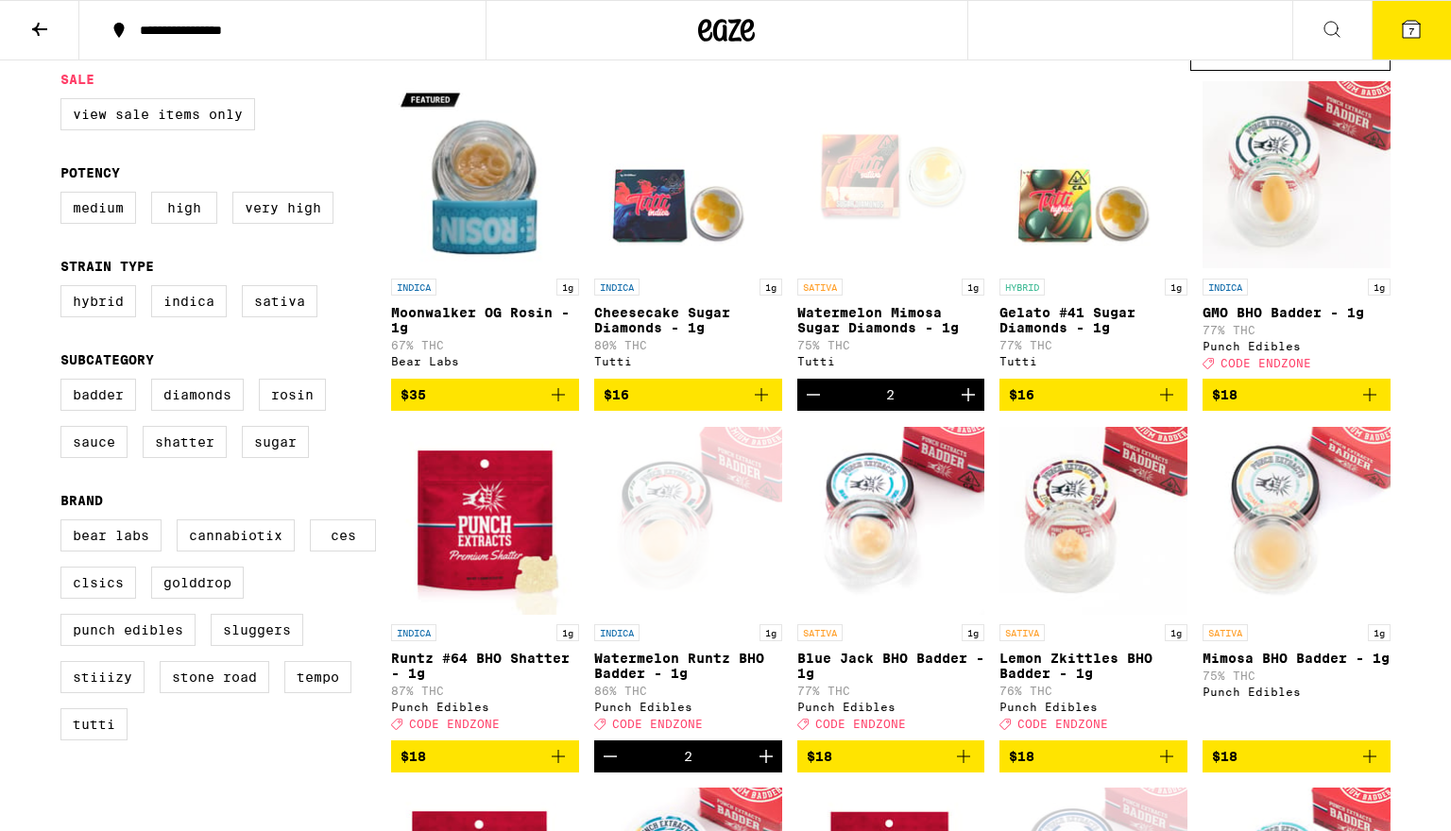
scroll to position [34, 0]
